Goal: Navigation & Orientation: Find specific page/section

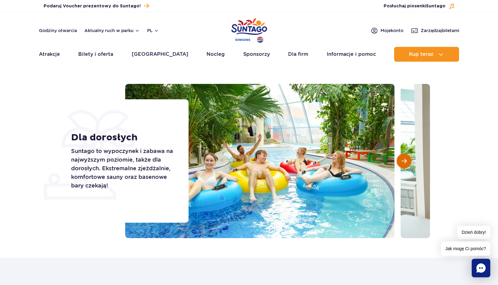
click at [405, 162] on span "Następny slajd" at bounding box center [403, 161] width 5 height 6
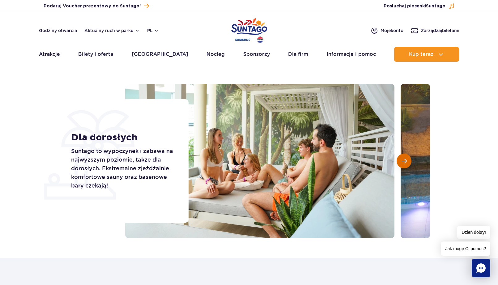
click at [405, 162] on span "Następny slajd" at bounding box center [403, 161] width 5 height 6
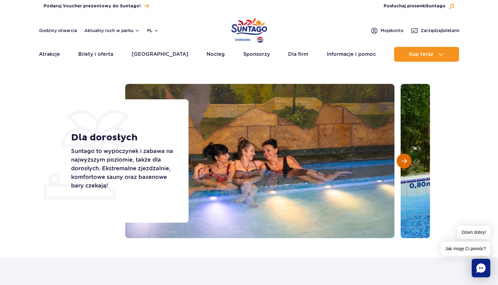
click at [405, 162] on span "Następny slajd" at bounding box center [403, 161] width 5 height 6
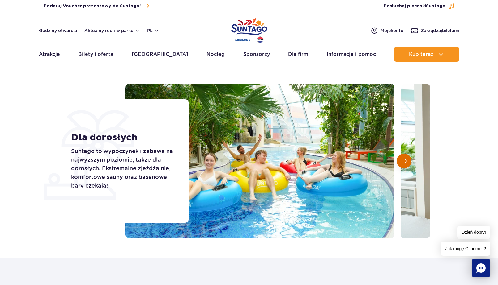
click at [405, 162] on span "Następny slajd" at bounding box center [403, 161] width 5 height 6
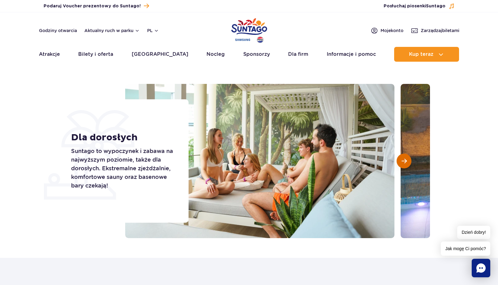
click at [405, 162] on span "Następny slajd" at bounding box center [403, 161] width 5 height 6
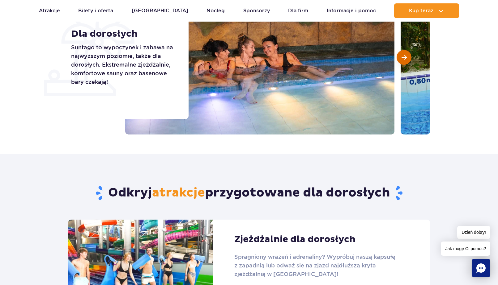
scroll to position [185, 0]
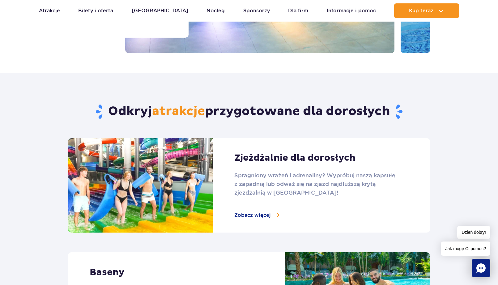
click at [258, 215] on link at bounding box center [249, 185] width 362 height 94
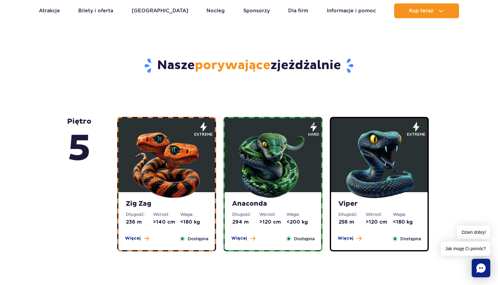
scroll to position [309, 0]
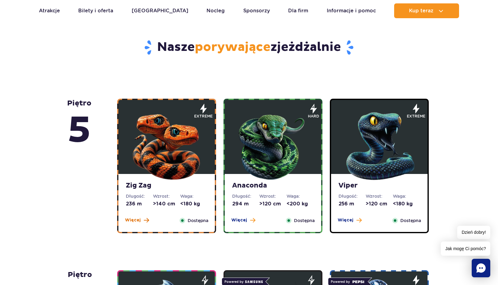
click at [141, 220] on button "Więcej" at bounding box center [137, 220] width 24 height 6
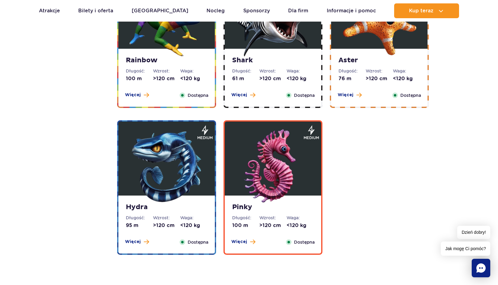
scroll to position [1353, 0]
